Goal: Obtain resource: Obtain resource

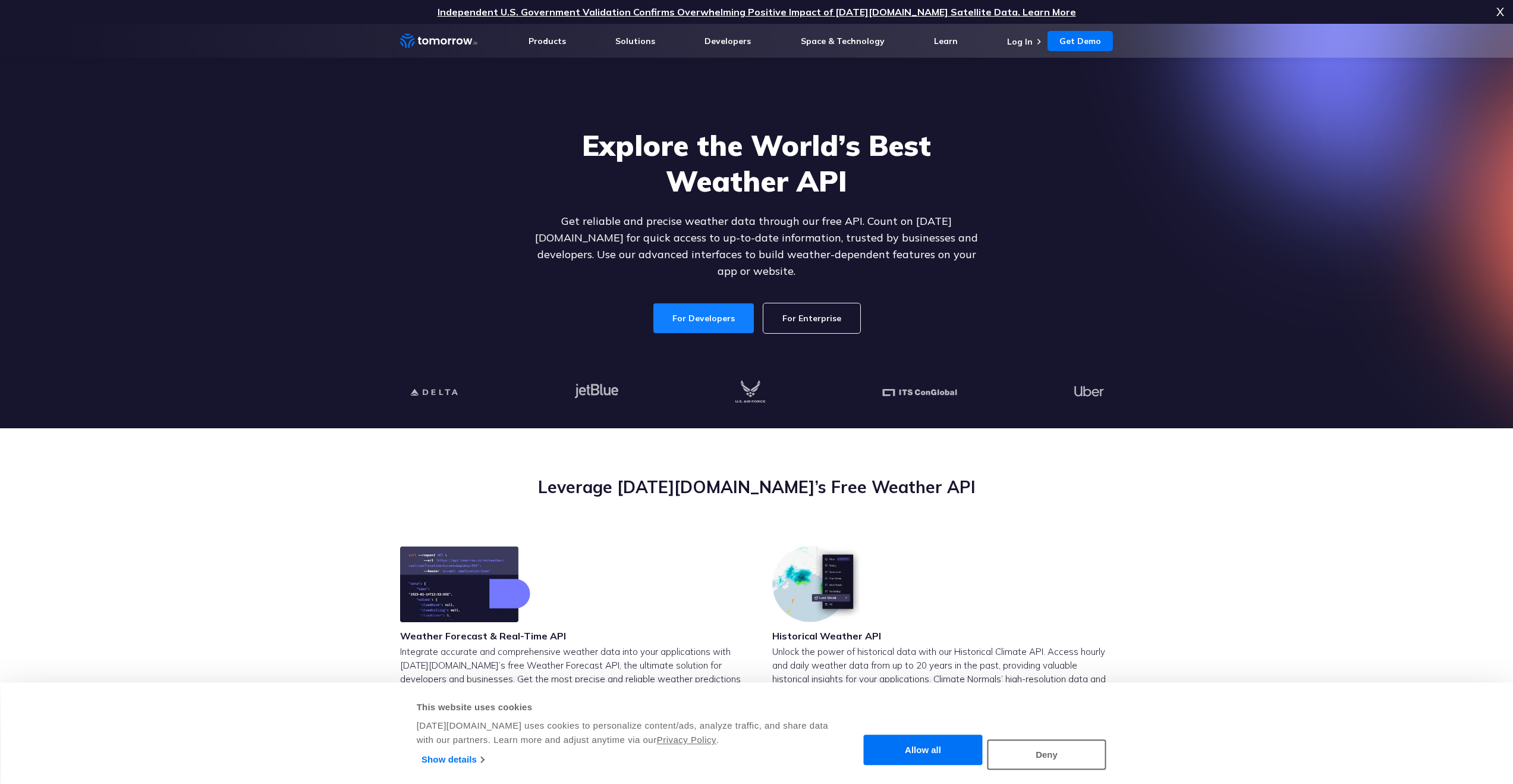
click at [725, 308] on link "For Developers" at bounding box center [703, 318] width 100 height 29
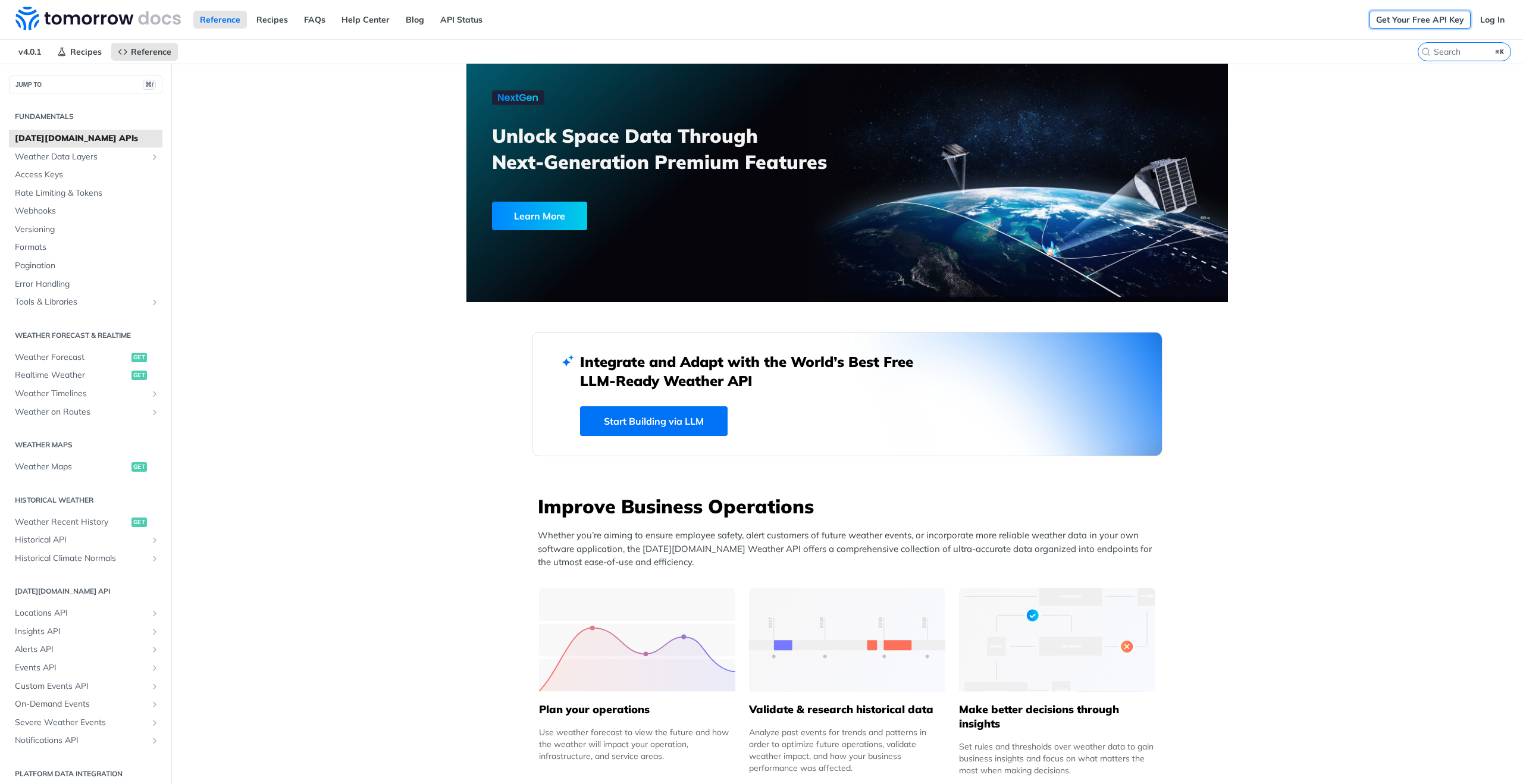
click at [1421, 21] on link "Get Your Free API Key" at bounding box center [1420, 19] width 101 height 17
click at [86, 175] on span "Access Keys" at bounding box center [86, 175] width 144 height 12
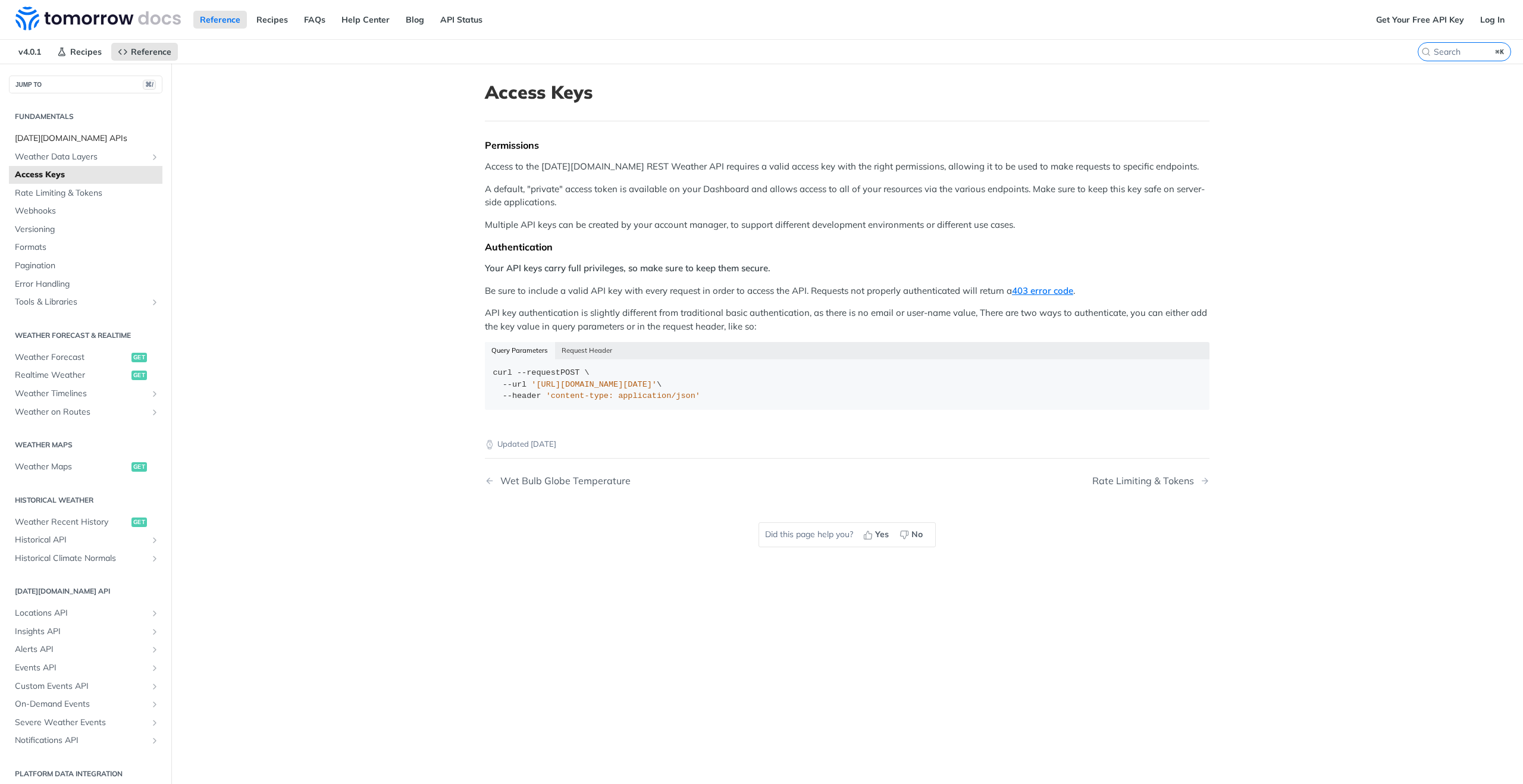
click at [86, 140] on span "Tomorrow.io APIs" at bounding box center [86, 138] width 144 height 12
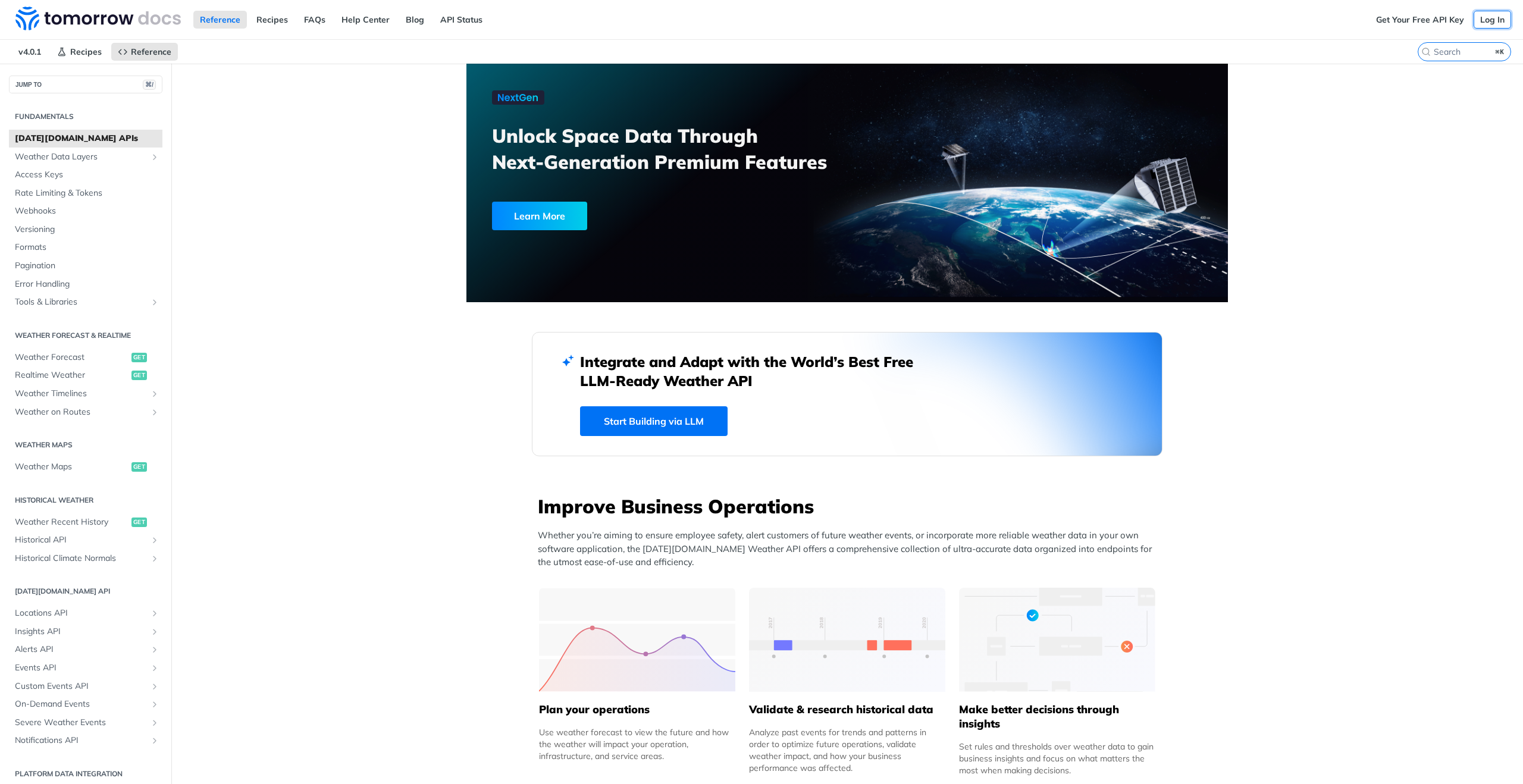
click at [1488, 21] on link "Log In" at bounding box center [1492, 19] width 38 height 17
